Goal: Entertainment & Leisure: Consume media (video, audio)

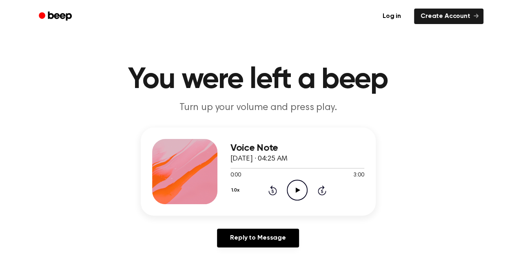
click at [297, 192] on icon "Play Audio" at bounding box center [297, 190] width 21 height 21
click at [341, 112] on p "Turn up your volume and press play." at bounding box center [258, 107] width 313 height 13
click at [302, 188] on icon "Play Audio" at bounding box center [297, 190] width 21 height 21
